Goal: Navigation & Orientation: Find specific page/section

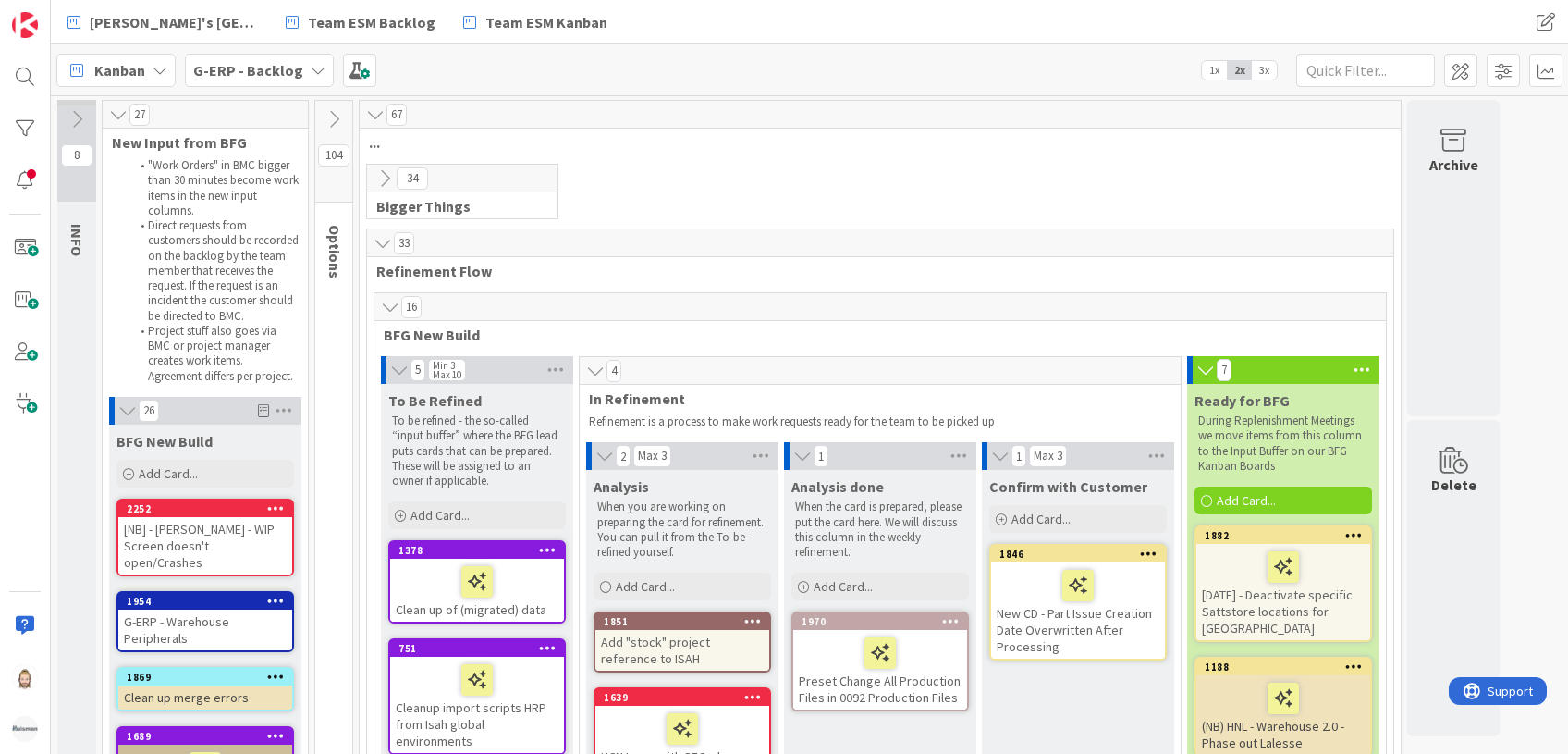
click at [289, 68] on b "G-ERP - Backlog" at bounding box center [248, 71] width 110 height 19
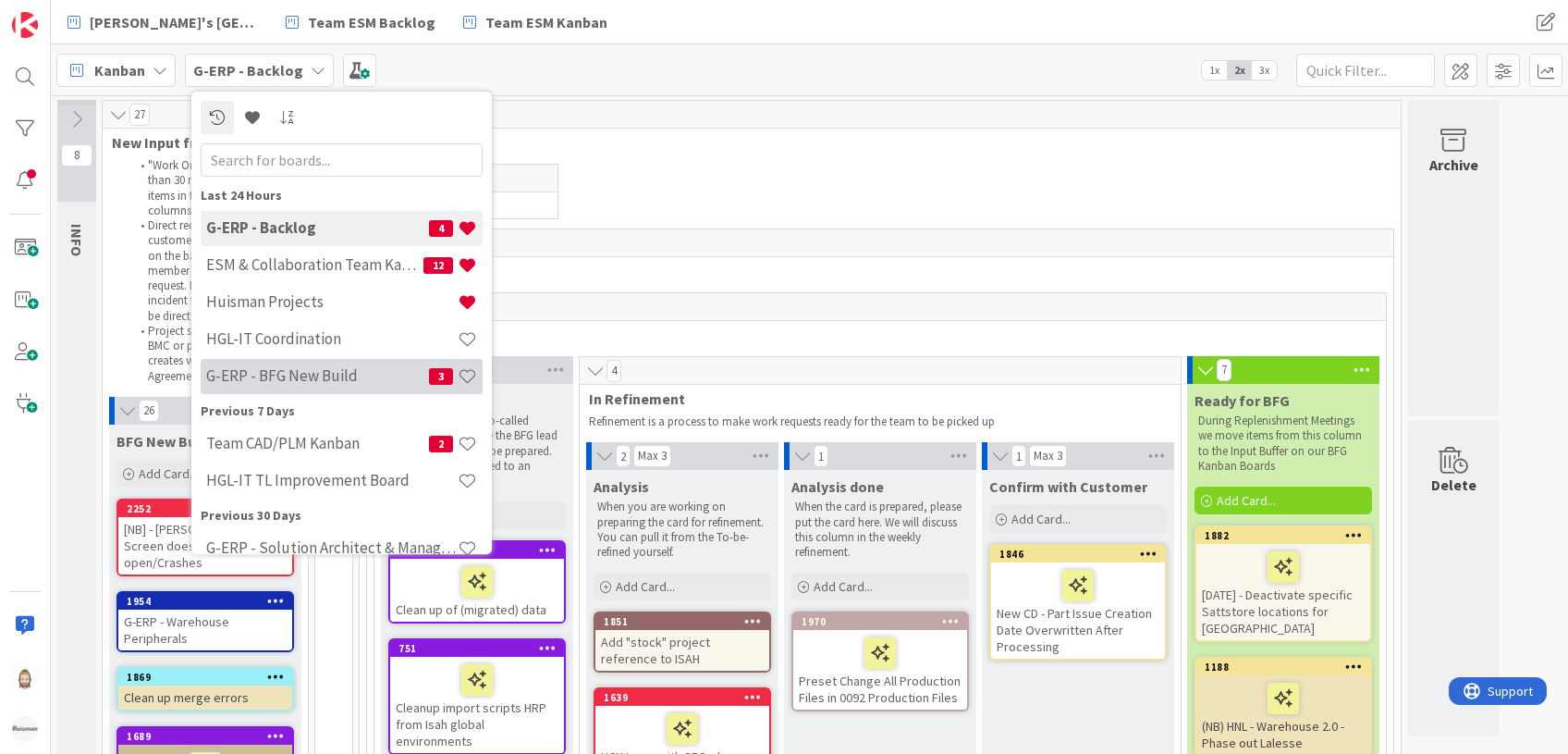
click at [303, 365] on div "G-ERP - BFG New Build 3" at bounding box center [341, 377] width 282 height 35
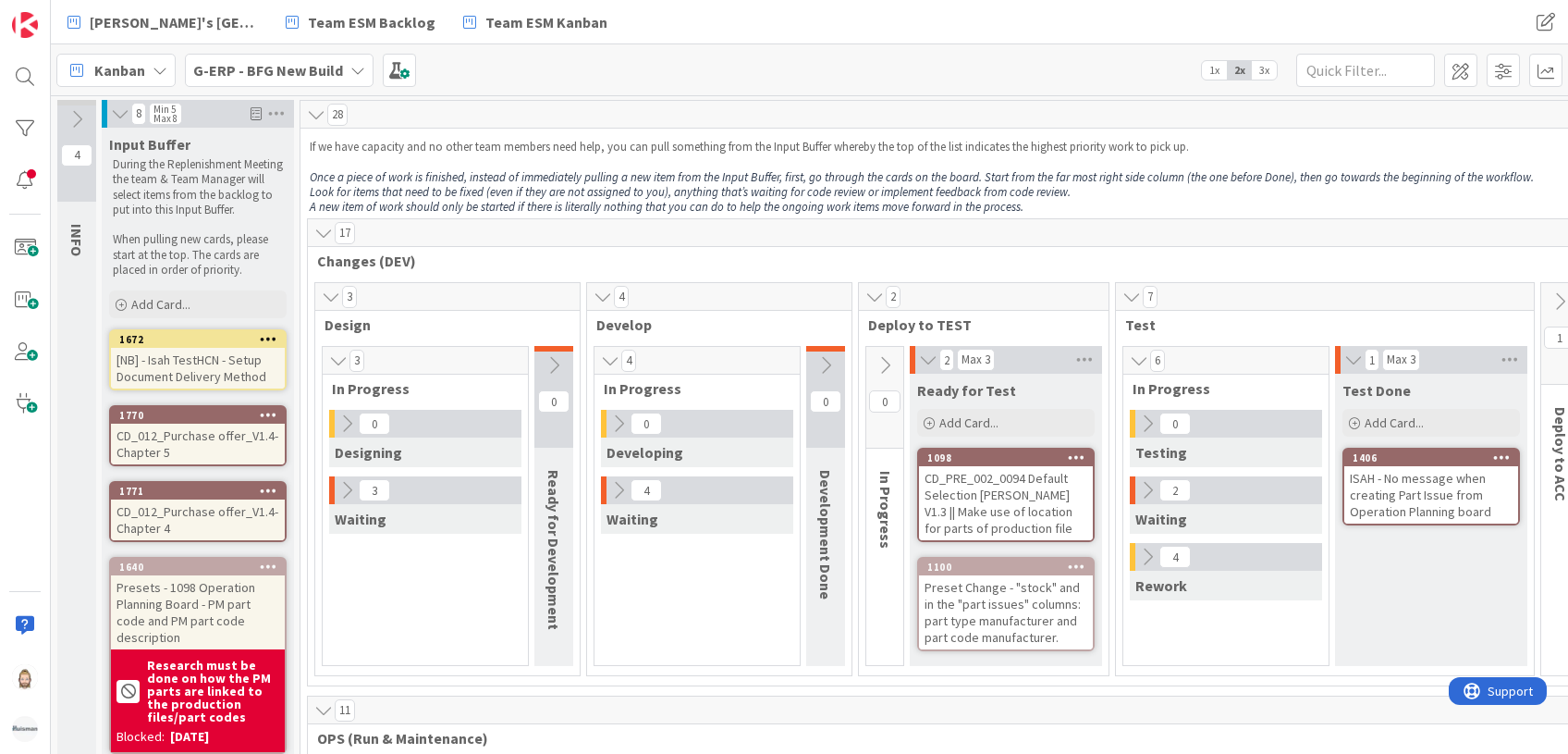
click at [314, 74] on b "G-ERP - BFG New Build" at bounding box center [268, 71] width 150 height 19
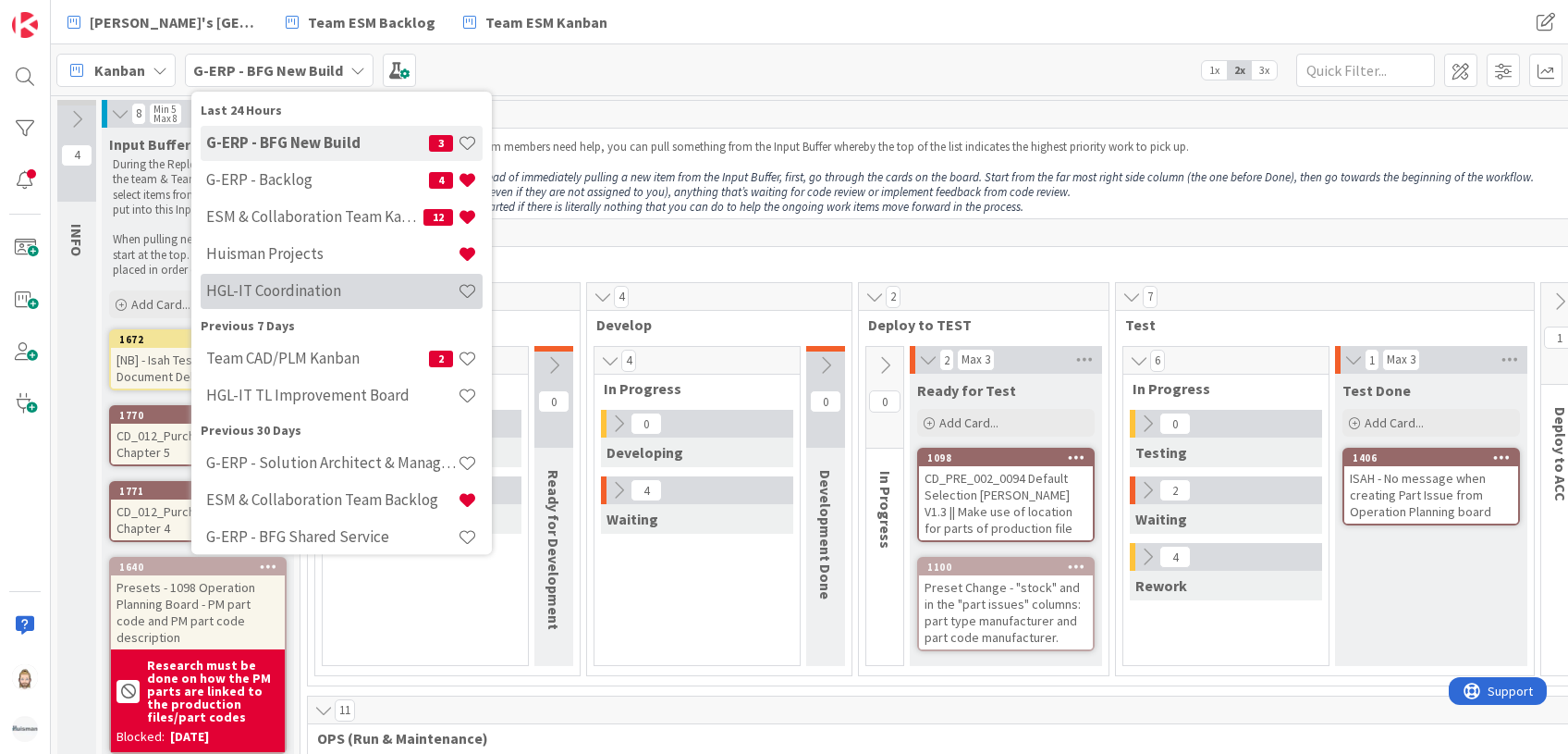
scroll to position [123, 0]
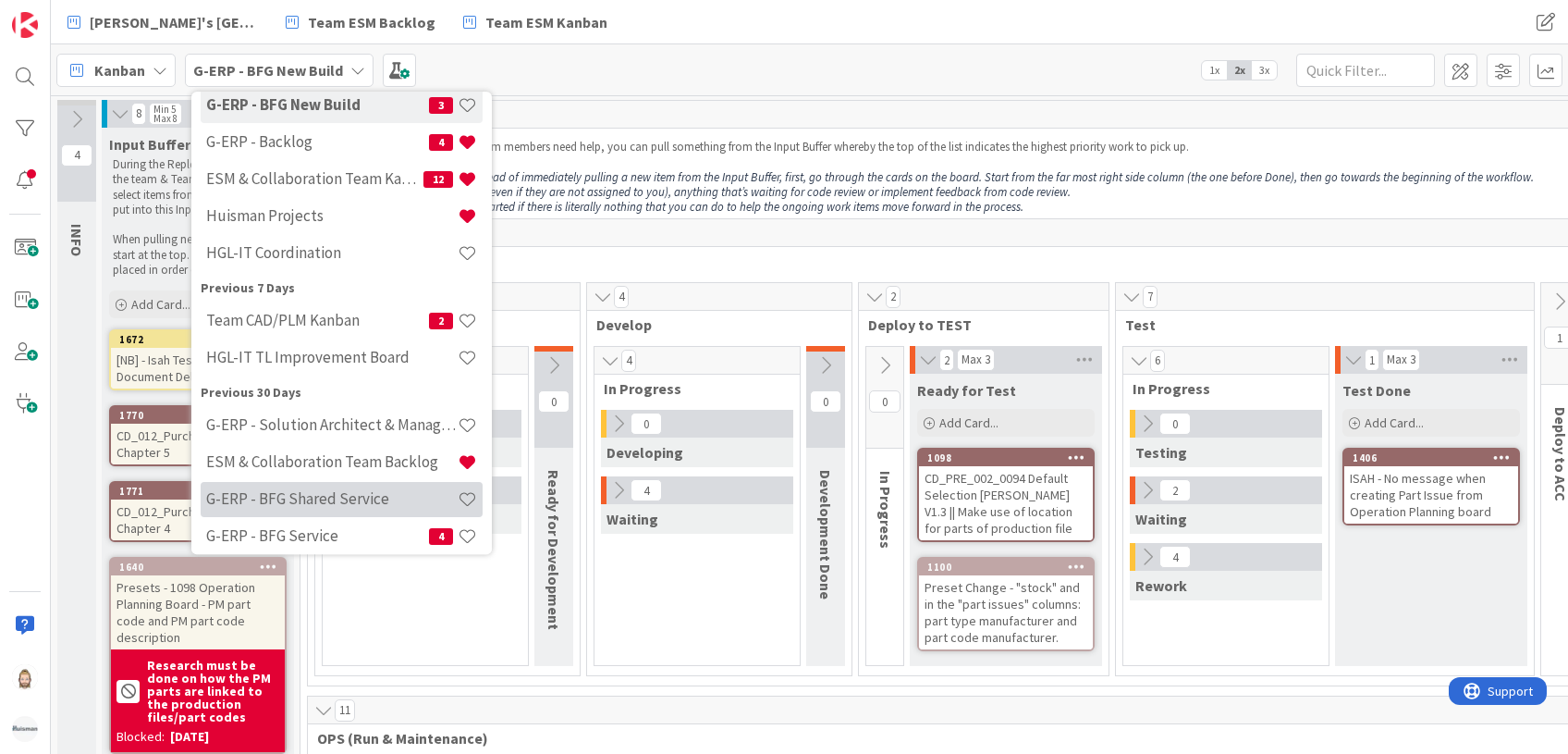
click at [344, 488] on div "G-ERP - BFG Shared Service" at bounding box center [341, 499] width 282 height 35
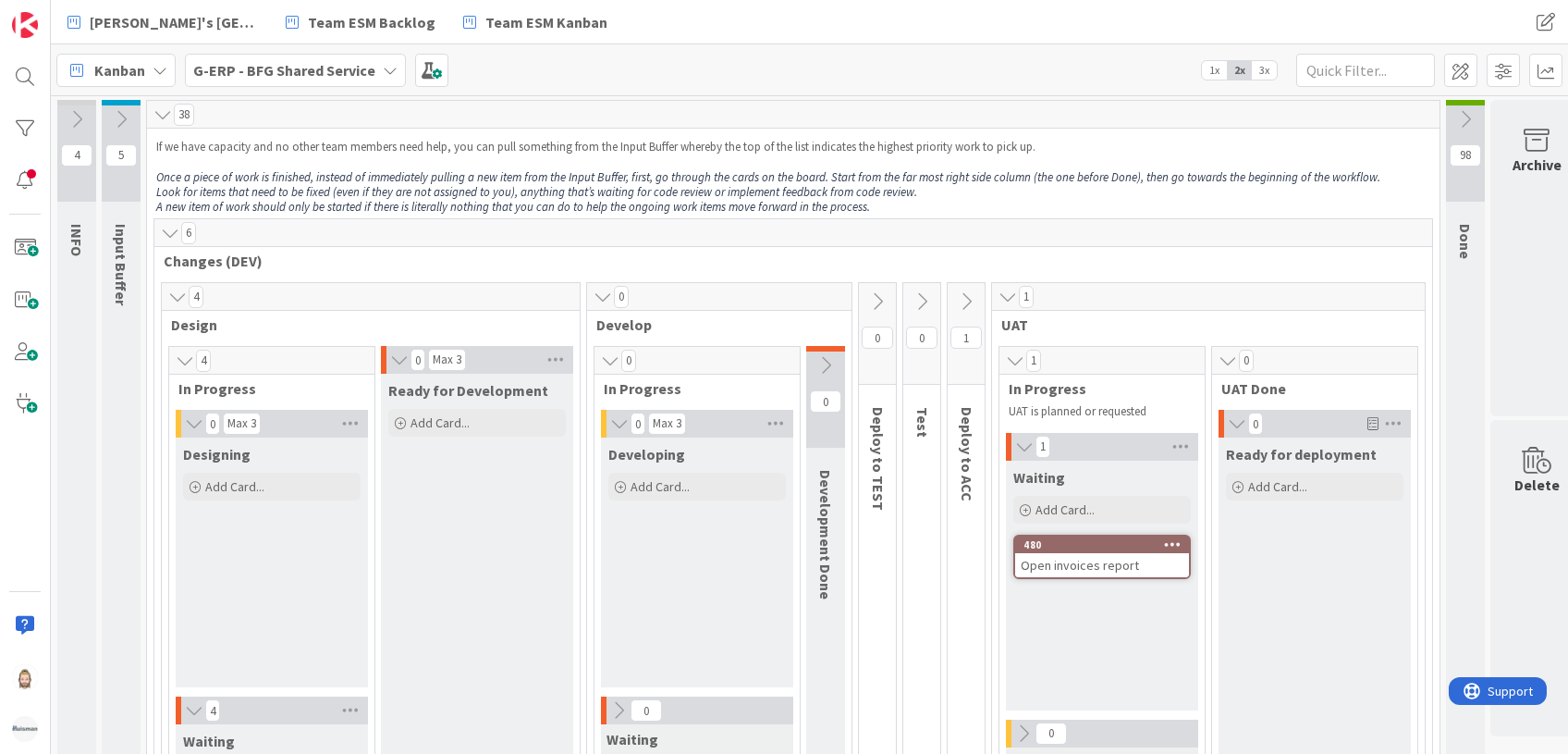
click at [318, 71] on b "G-ERP - BFG Shared Service" at bounding box center [284, 71] width 182 height 19
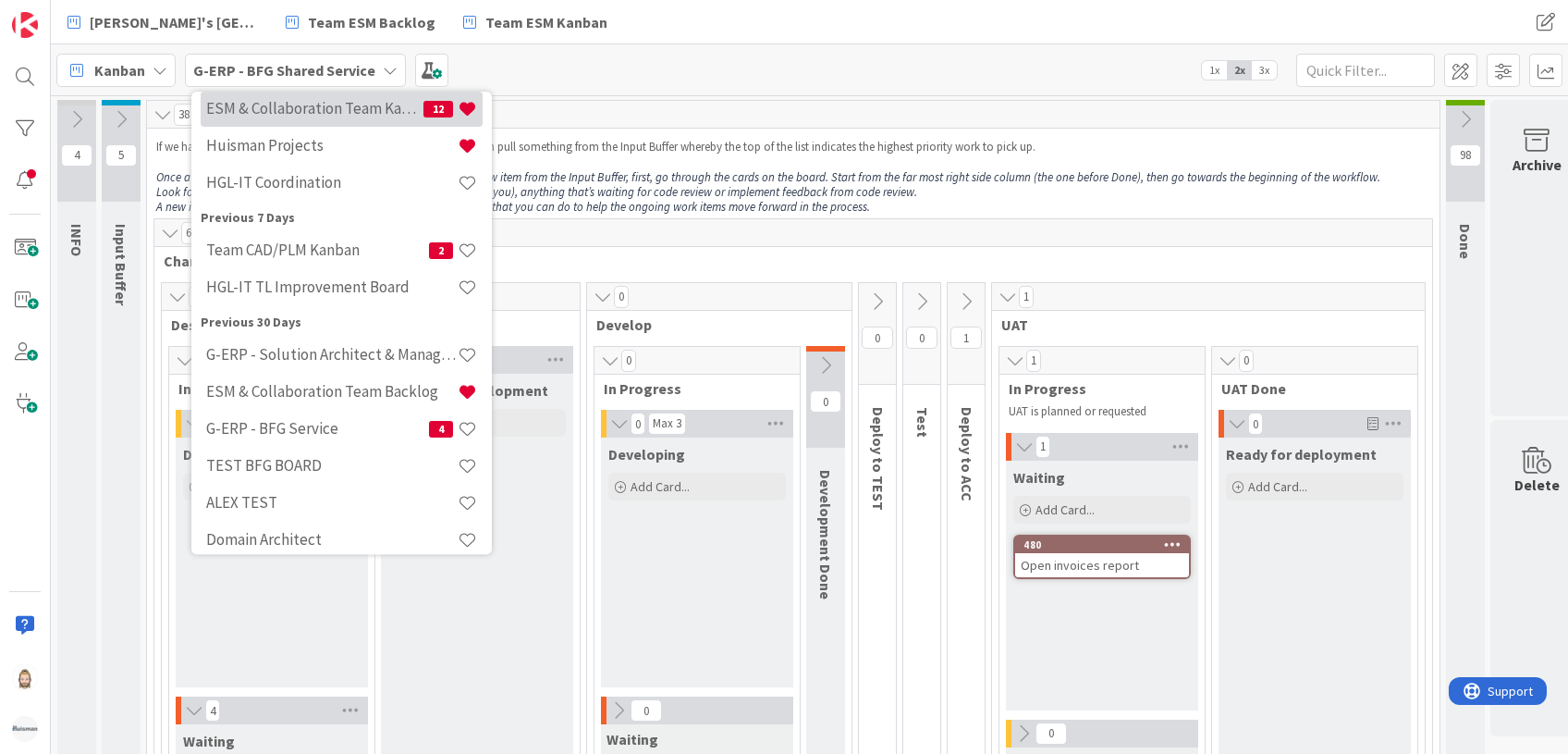
scroll to position [246, 0]
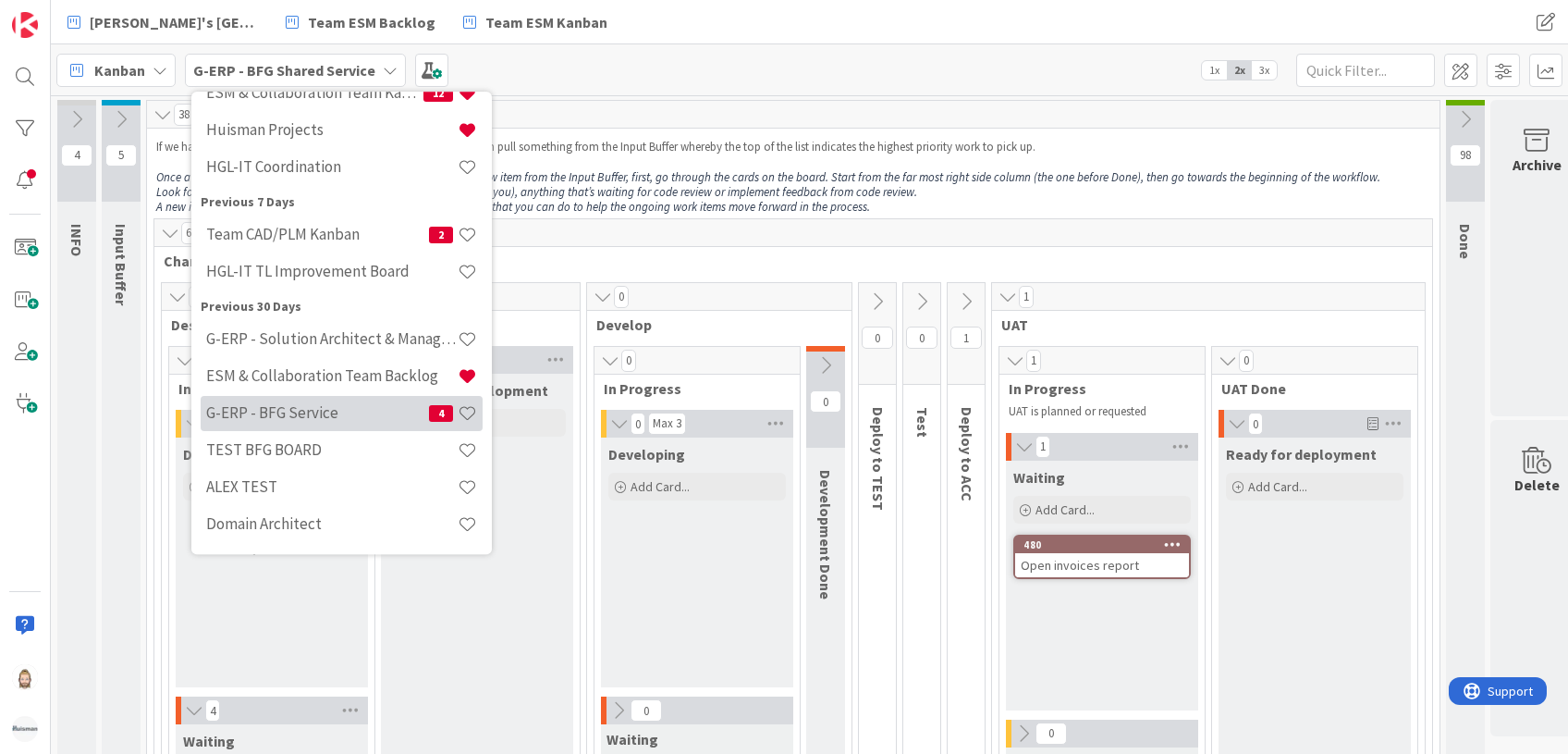
click at [335, 411] on h4 "G-ERP - BFG Service" at bounding box center [318, 414] width 223 height 19
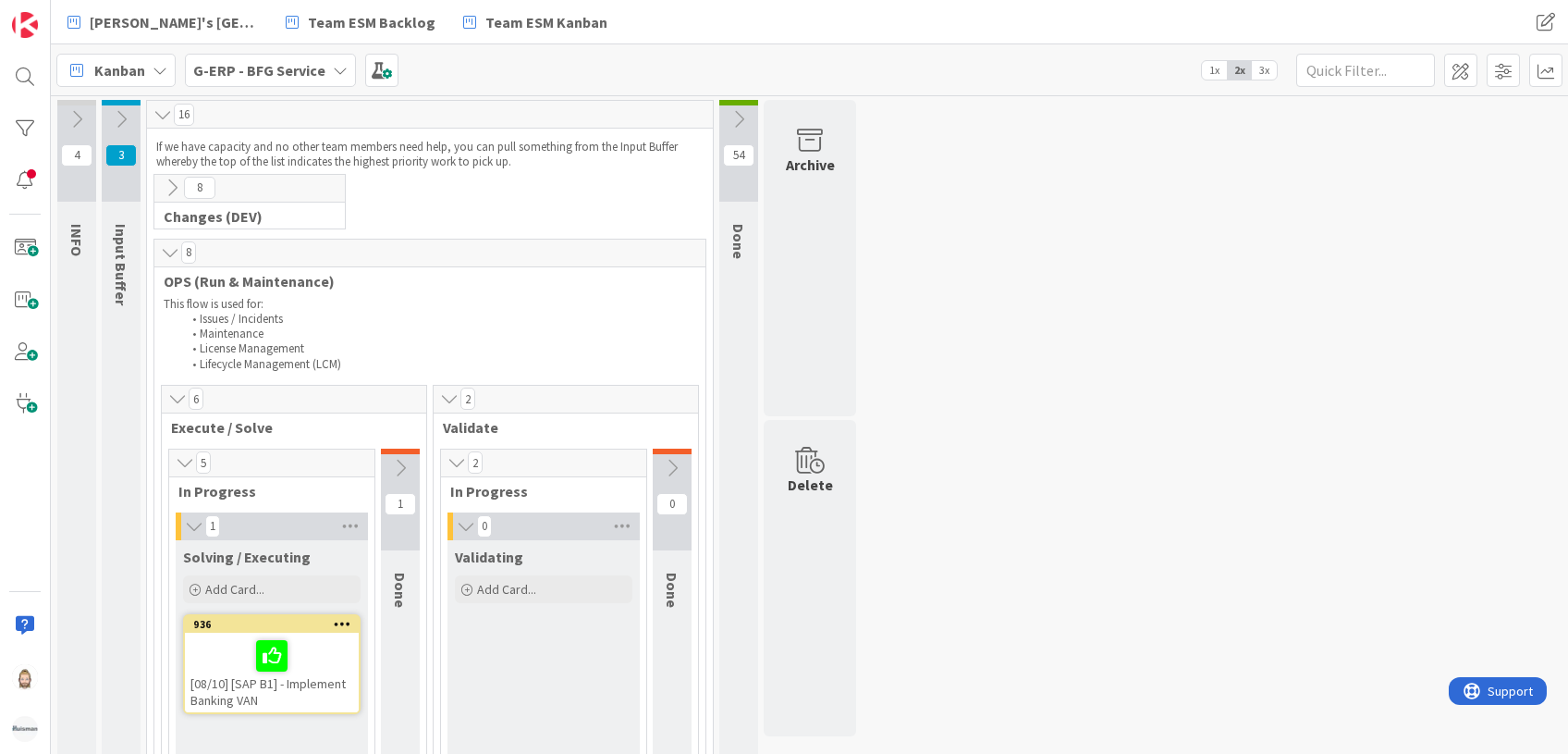
click at [167, 185] on icon at bounding box center [172, 188] width 20 height 20
